Goal: Task Accomplishment & Management: Manage account settings

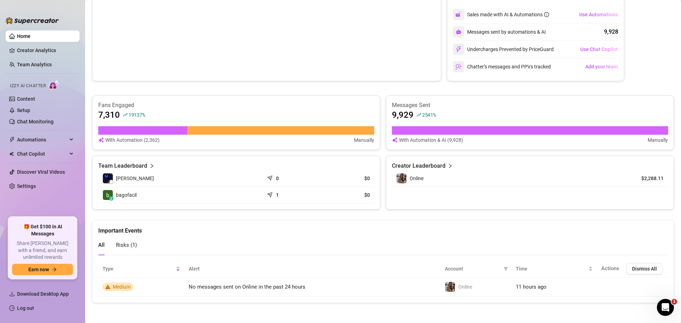
scroll to position [154, 0]
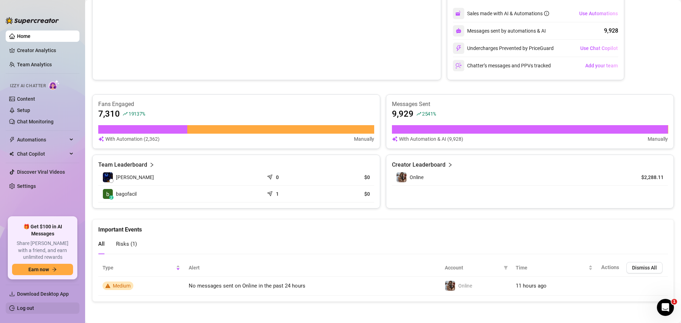
click at [34, 310] on link "Log out" at bounding box center [25, 309] width 17 height 6
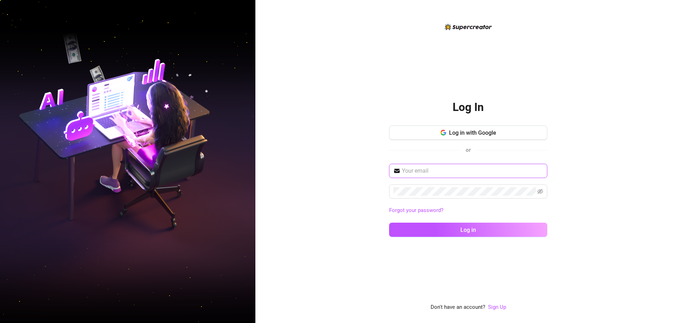
type input "[EMAIL_ADDRESS][DOMAIN_NAME]"
click at [459, 131] on span "Log in with Google" at bounding box center [472, 133] width 47 height 7
